Goal: Transaction & Acquisition: Purchase product/service

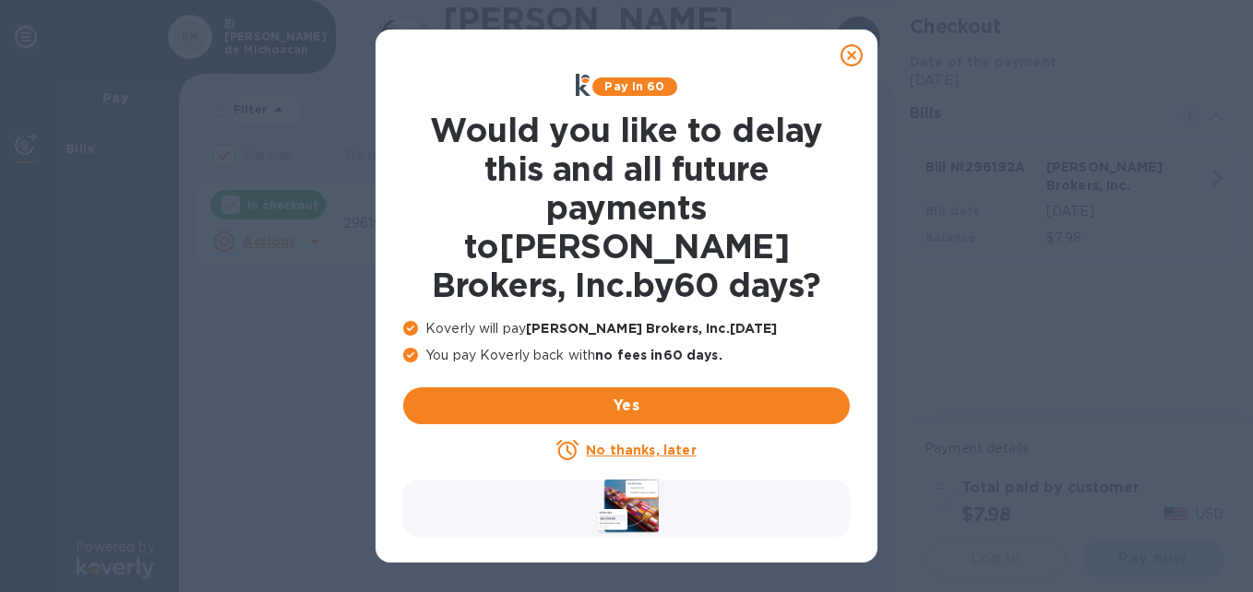
checkbox input "false"
click at [852, 58] on icon at bounding box center [852, 55] width 22 height 22
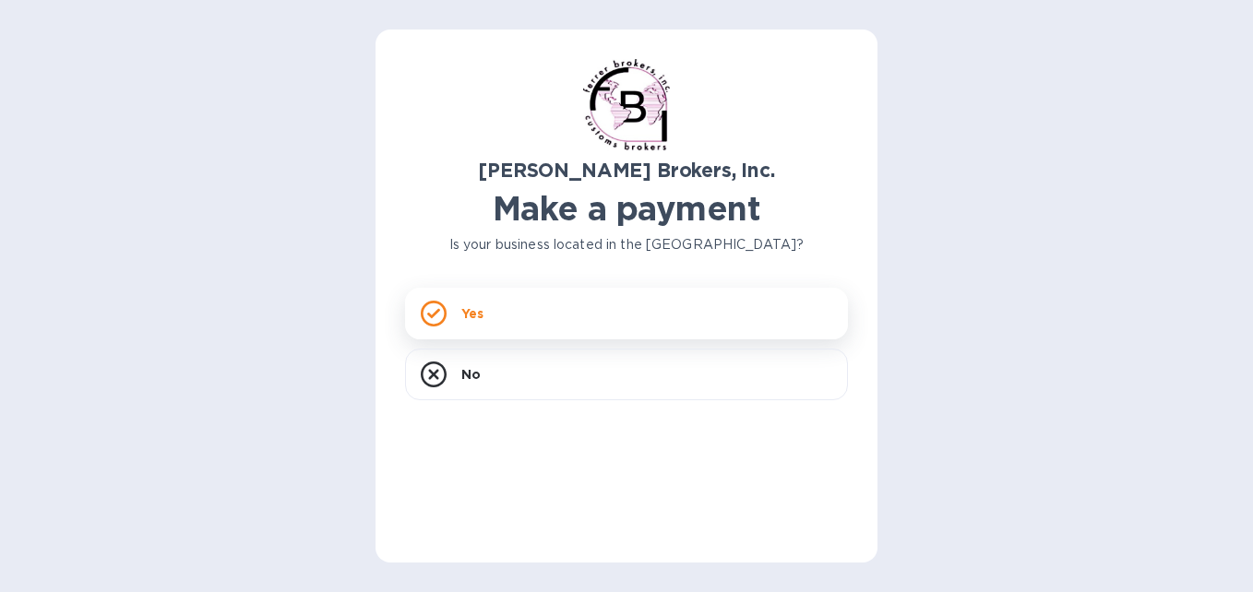
click at [574, 316] on div "Yes" at bounding box center [626, 314] width 443 height 52
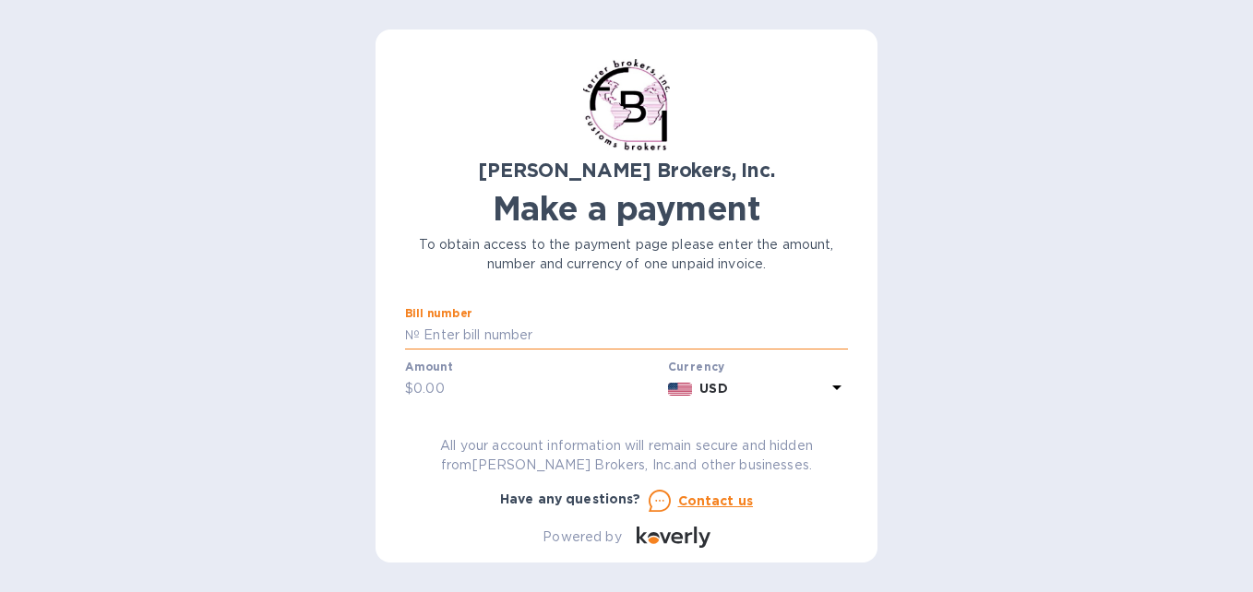
click at [579, 337] on input "text" at bounding box center [634, 336] width 428 height 28
type input "297105"
click at [626, 395] on input "text" at bounding box center [536, 390] width 247 height 28
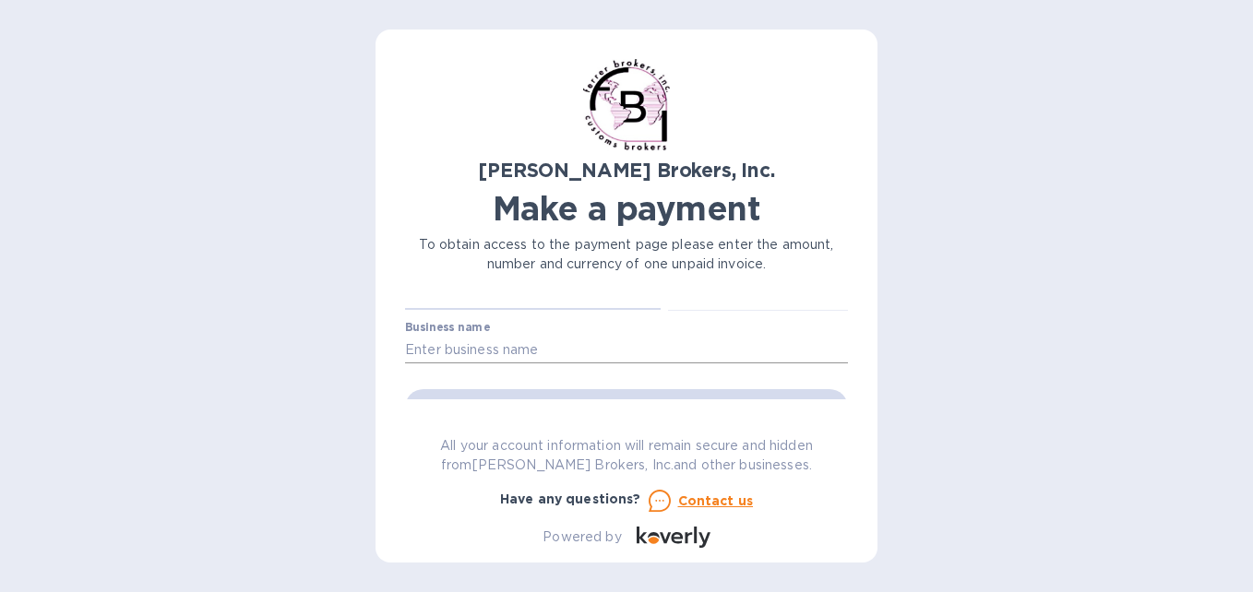
type input "140"
click at [554, 356] on input "text" at bounding box center [626, 350] width 443 height 28
type input "EL [PERSON_NAME] DE [PERSON_NAME]"
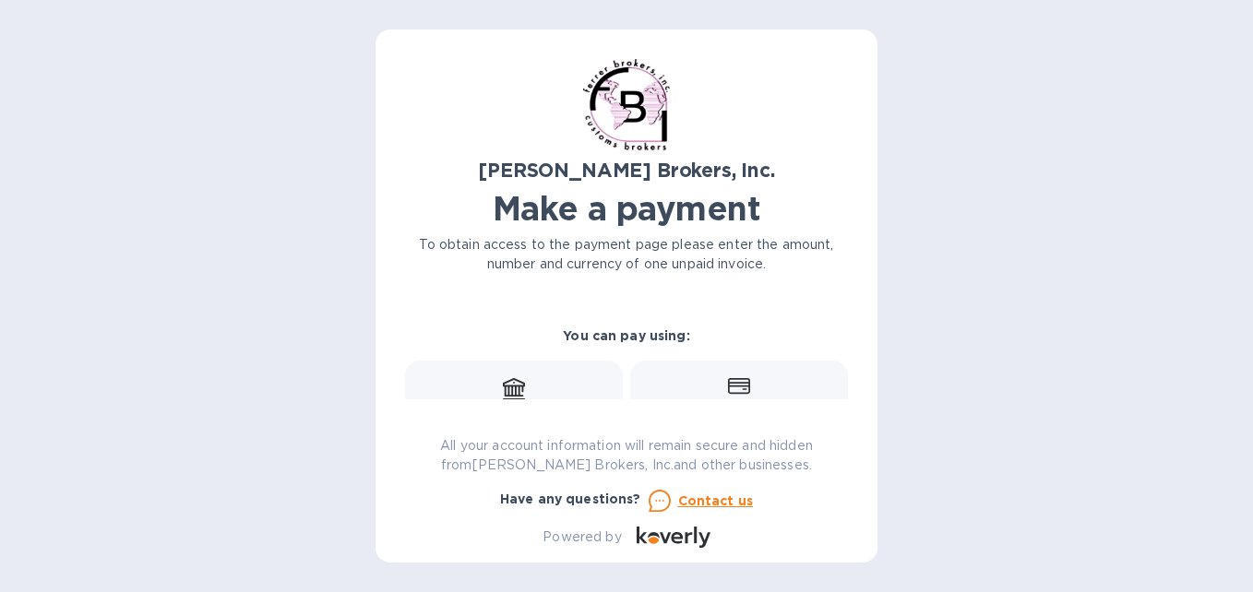
scroll to position [185, 0]
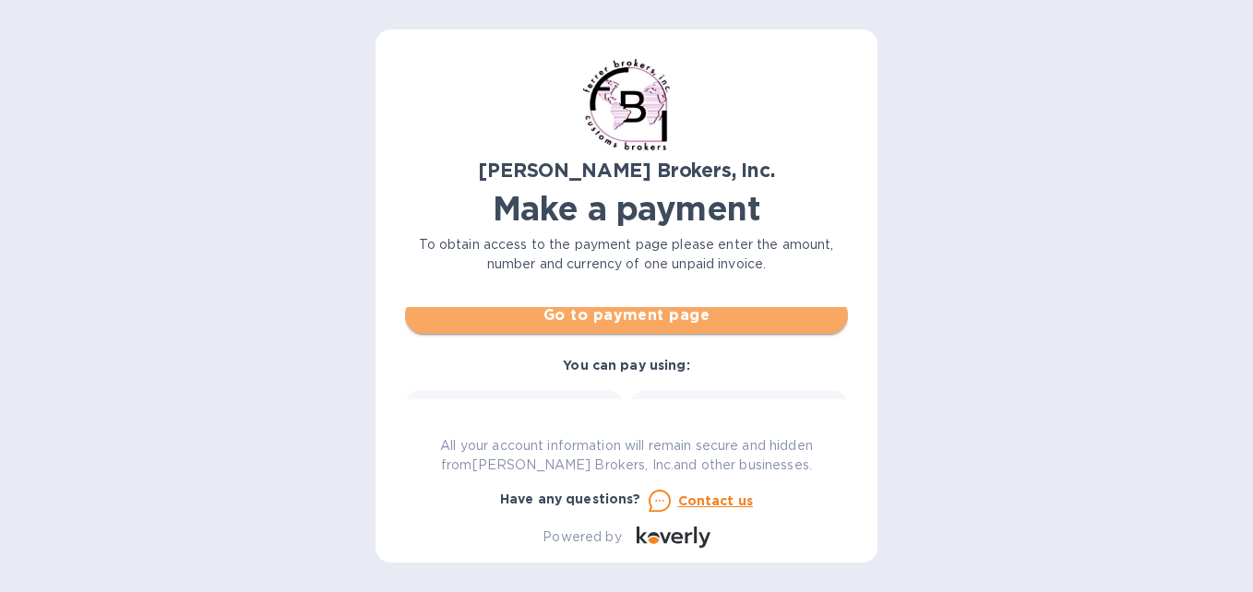
click at [669, 321] on span "Go to payment page" at bounding box center [626, 316] width 413 height 22
